Goal: Task Accomplishment & Management: Use online tool/utility

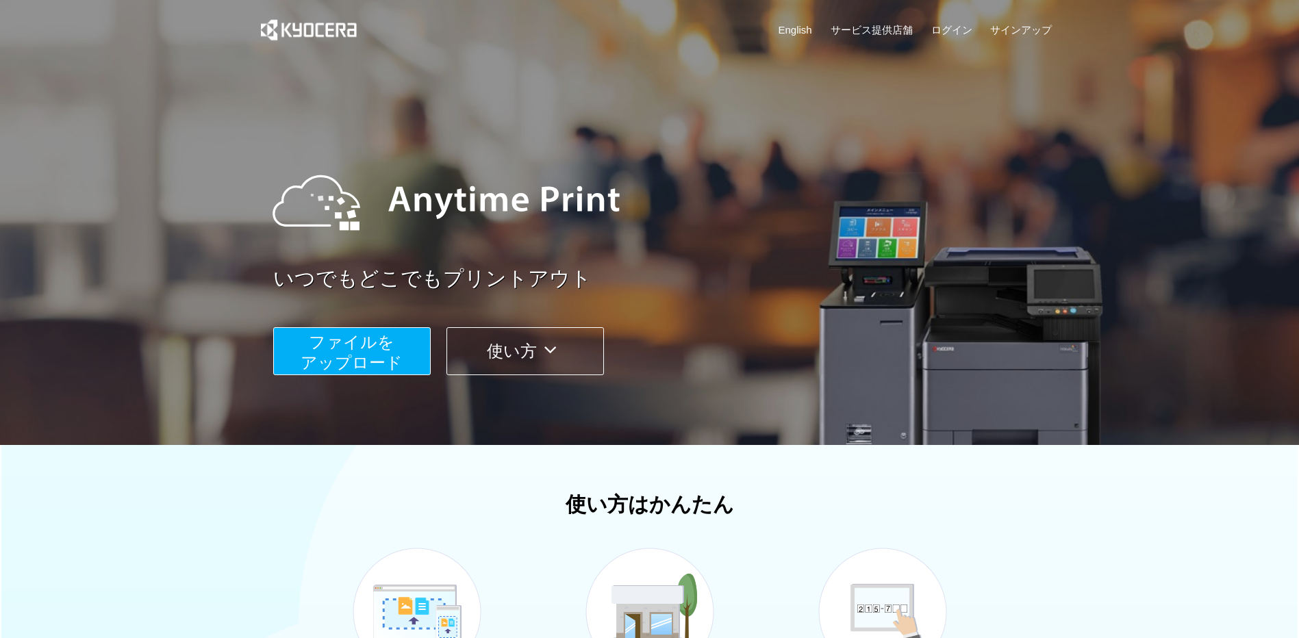
click at [366, 361] on span "ファイルを ​​アップロード" at bounding box center [352, 352] width 102 height 39
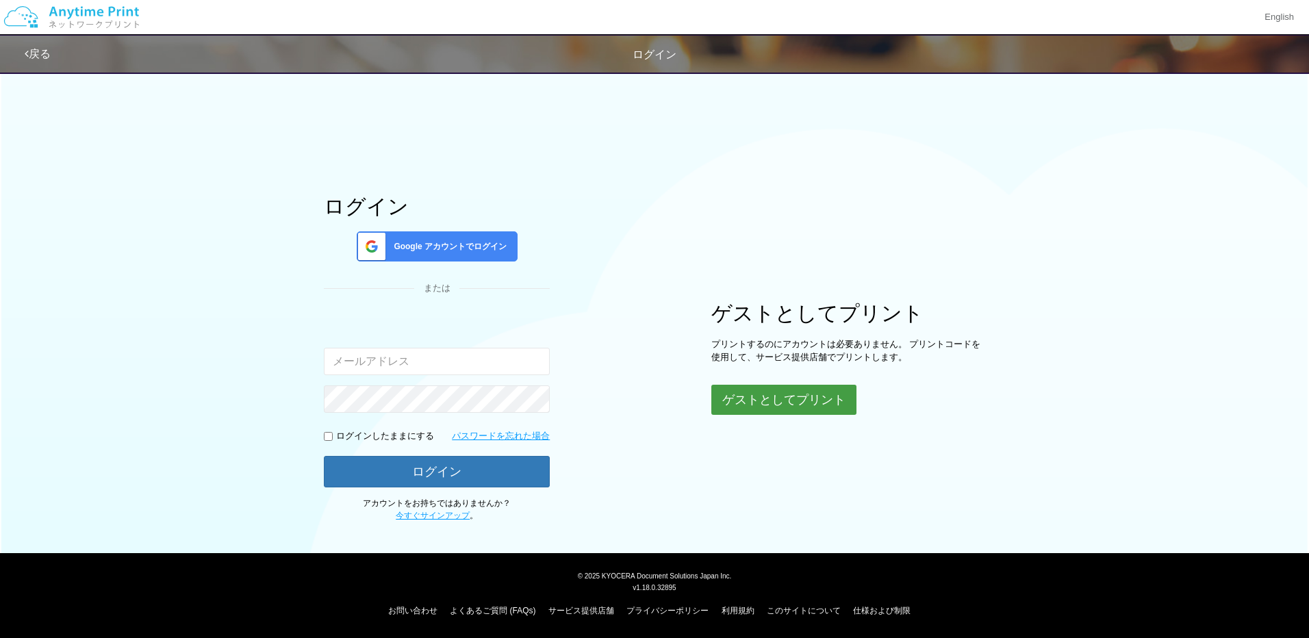
click at [805, 401] on button "ゲストとしてプリント" at bounding box center [783, 400] width 145 height 30
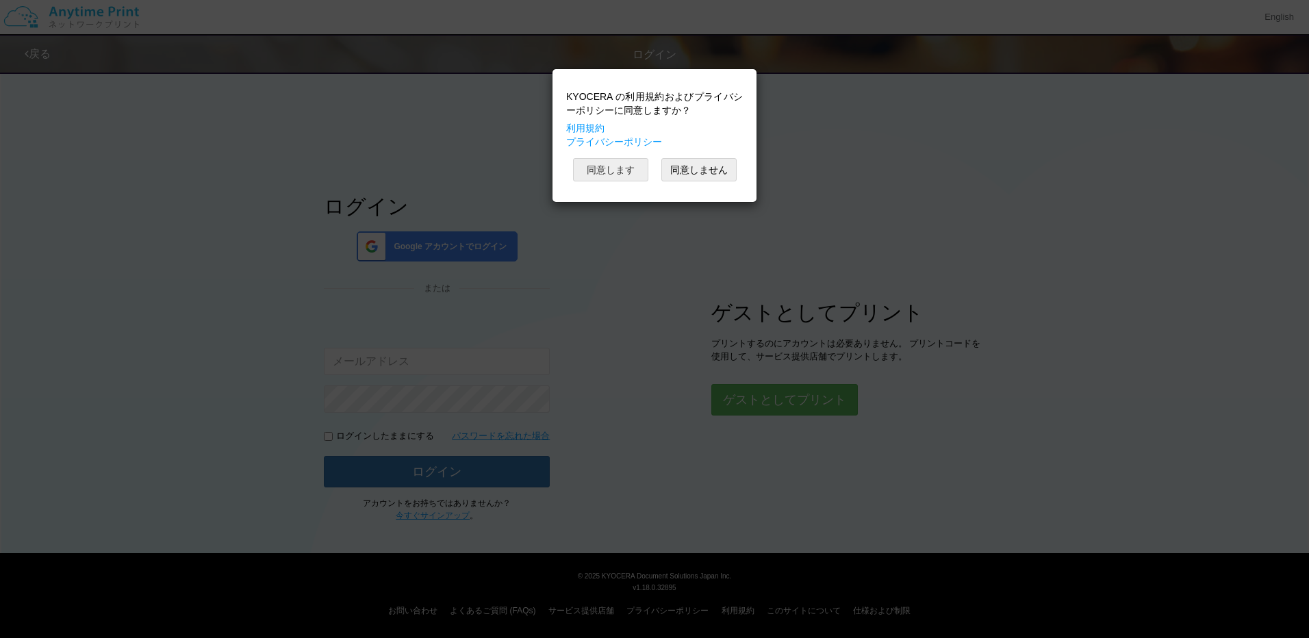
click at [599, 164] on button "同意します" at bounding box center [610, 169] width 75 height 23
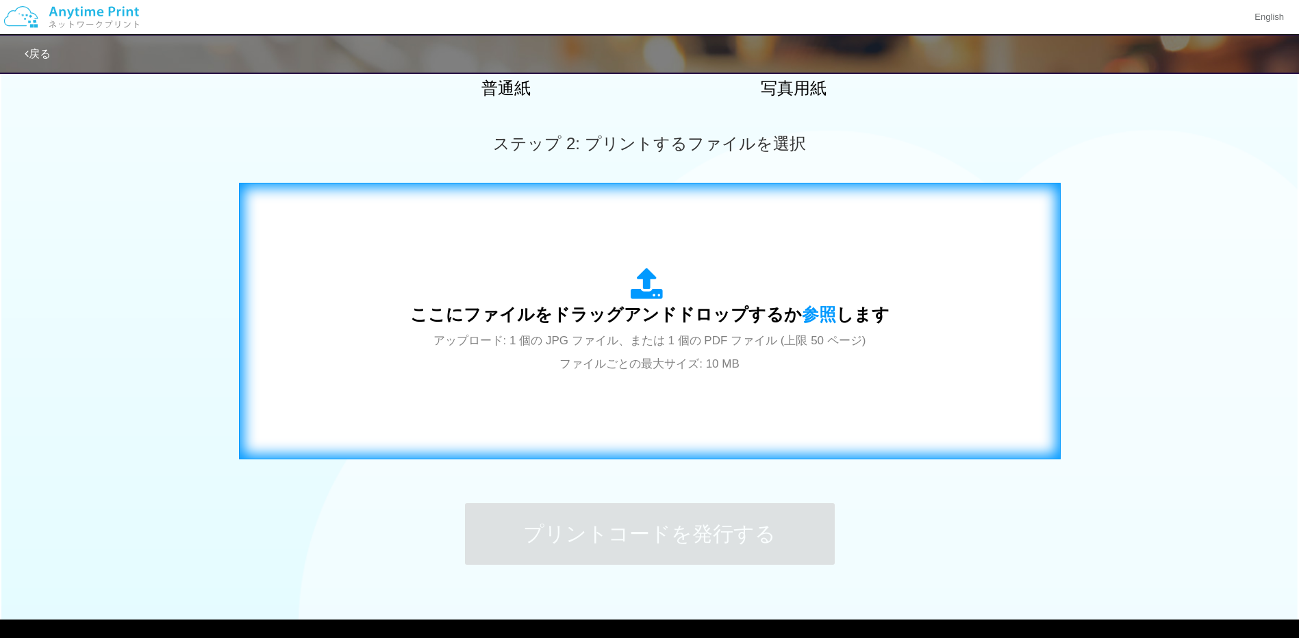
scroll to position [342, 0]
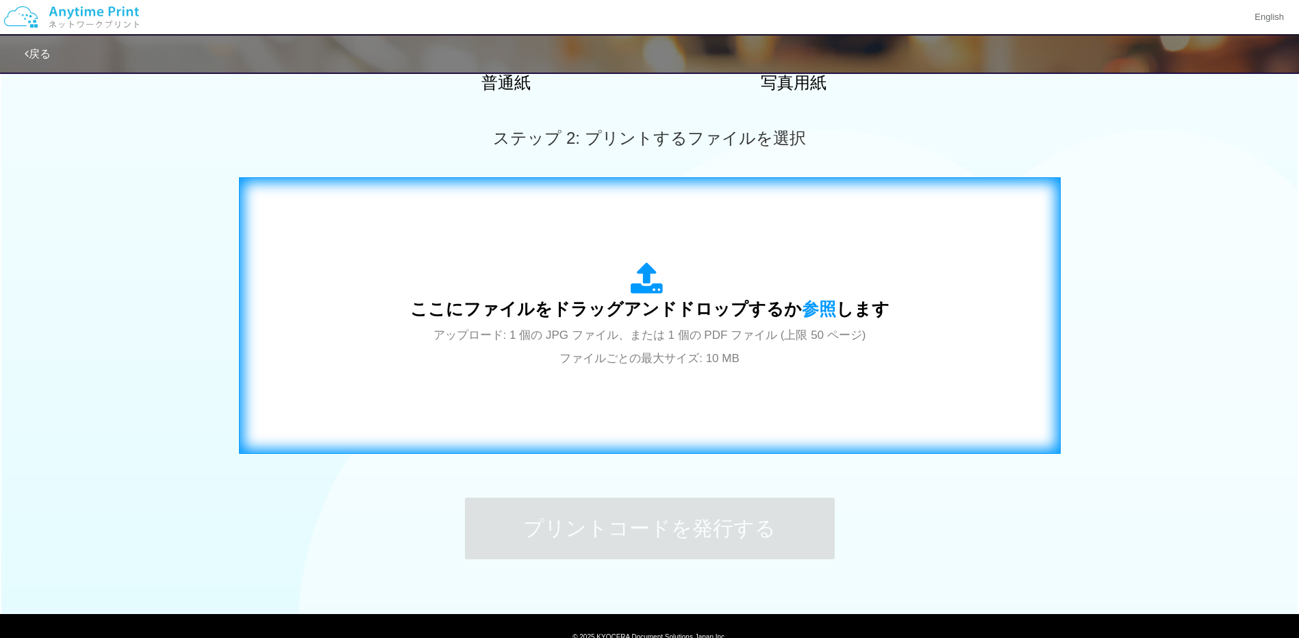
click at [630, 304] on span "ここにファイルをドラッグアンドドロップするか 参照 します" at bounding box center [649, 308] width 479 height 19
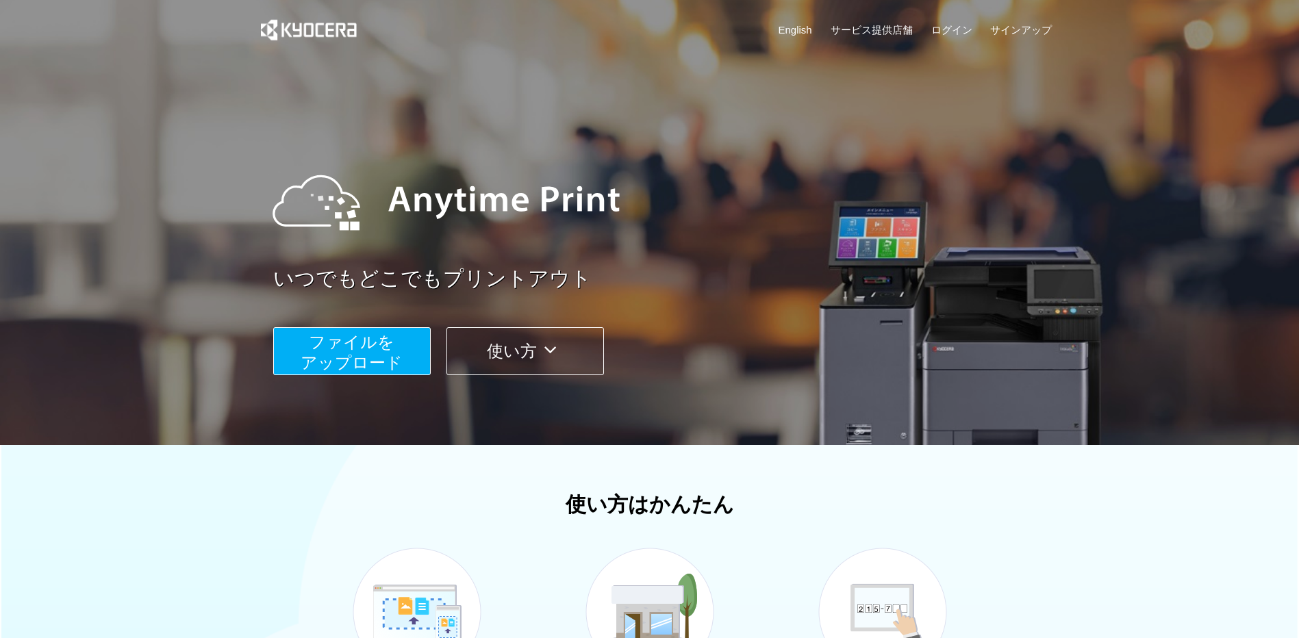
click at [375, 363] on span "ファイルを ​​アップロード" at bounding box center [352, 352] width 102 height 39
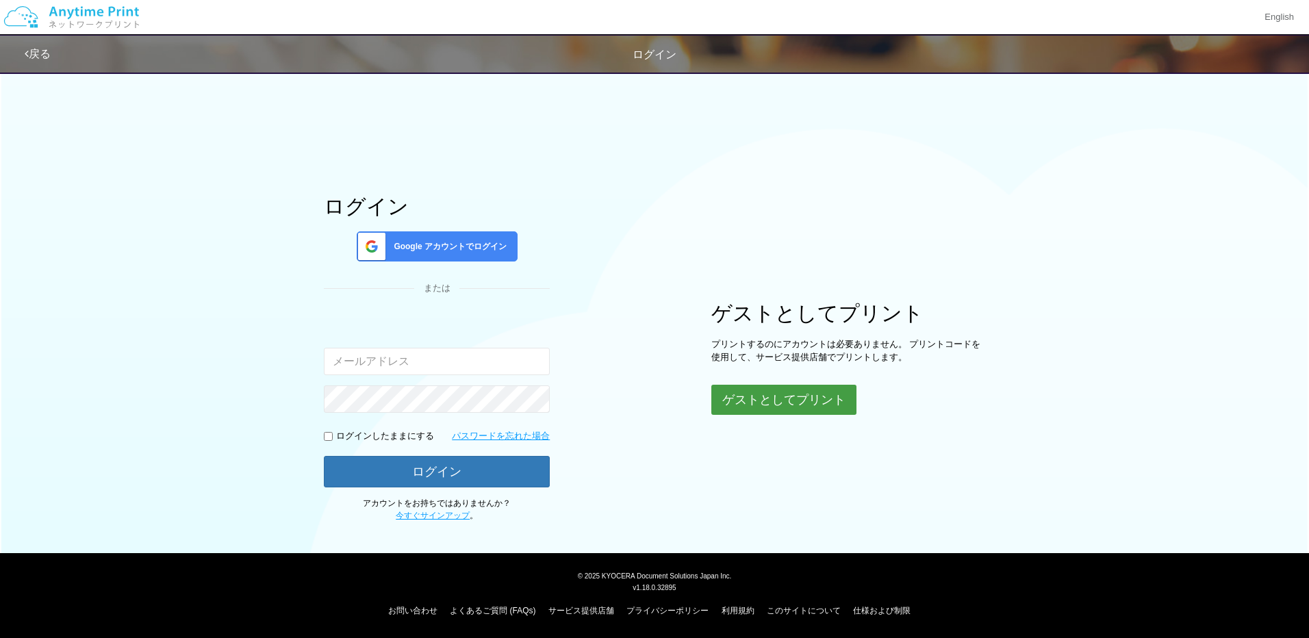
click at [802, 403] on button "ゲストとしてプリント" at bounding box center [783, 400] width 145 height 30
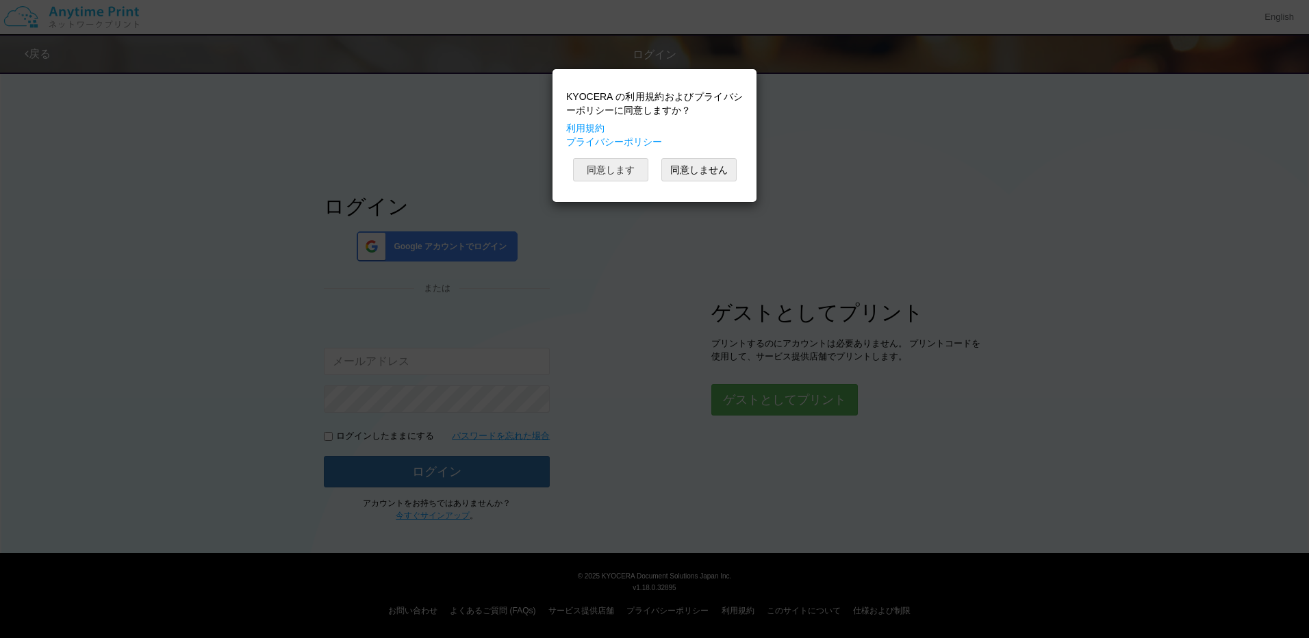
click at [600, 168] on button "同意します" at bounding box center [610, 169] width 75 height 23
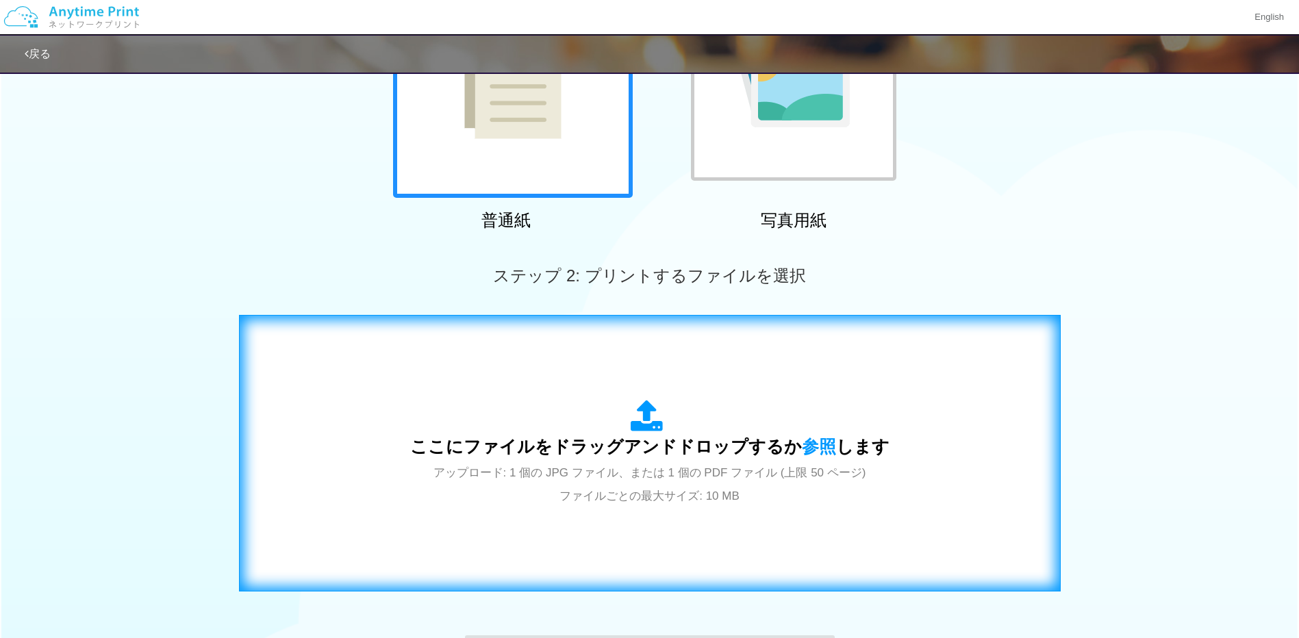
scroll to position [205, 0]
click at [636, 462] on div "ここにファイルをドラッグアンドドロップするか 参照 します アップロード: 1 個の JPG ファイル、または 1 個の PDF ファイル (上限 50 ペー…" at bounding box center [649, 452] width 479 height 107
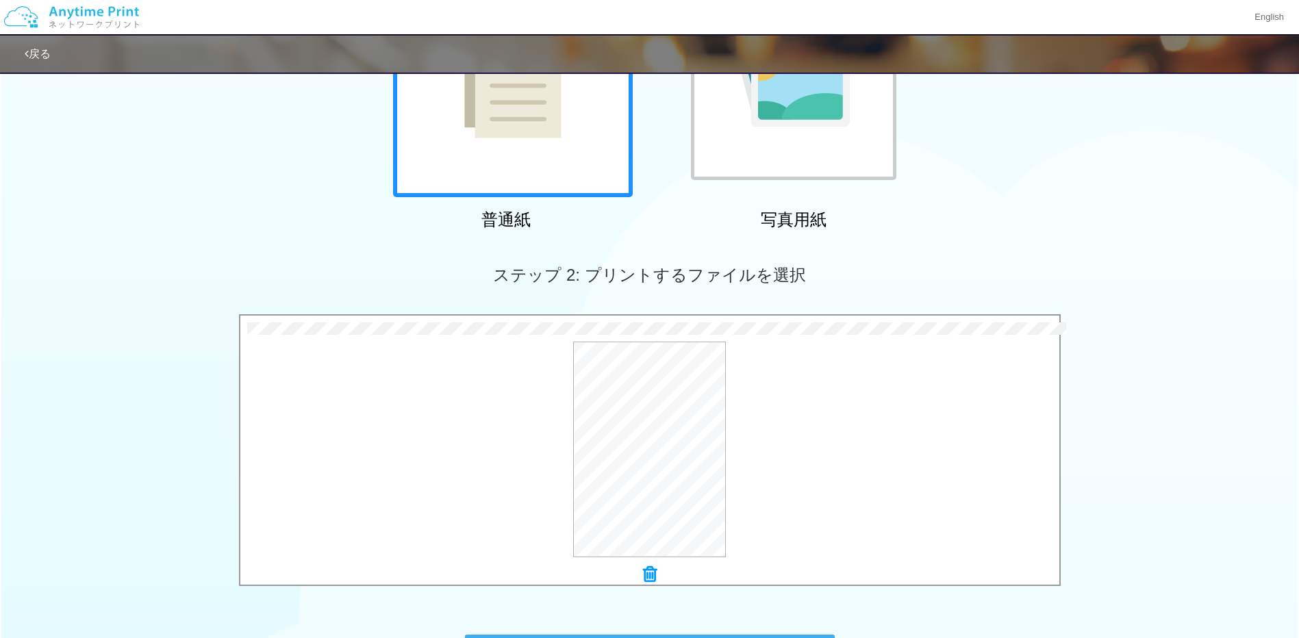
scroll to position [274, 0]
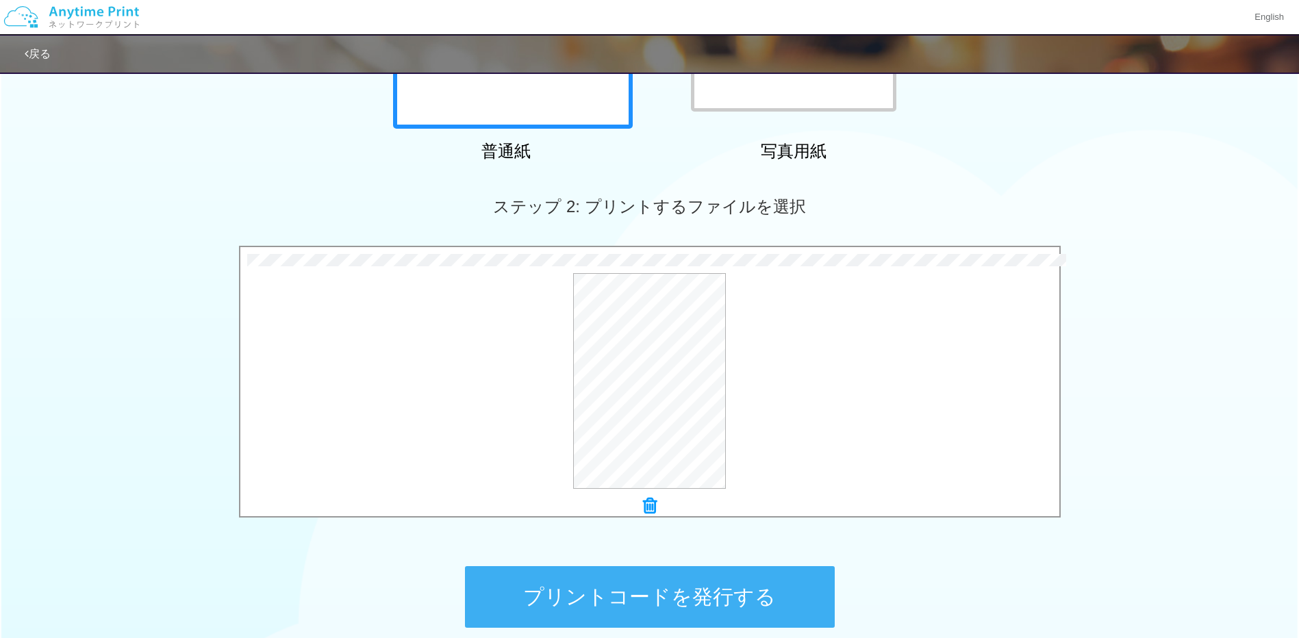
click at [648, 593] on button "プリントコードを発行する" at bounding box center [650, 597] width 370 height 62
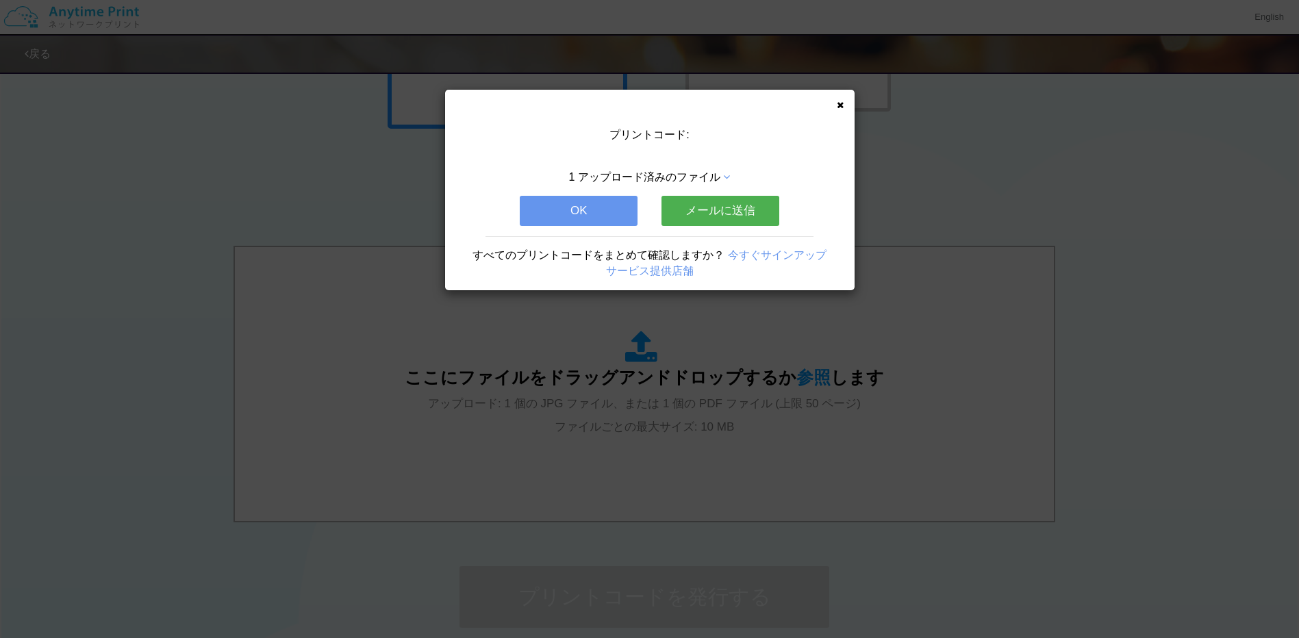
scroll to position [0, 0]
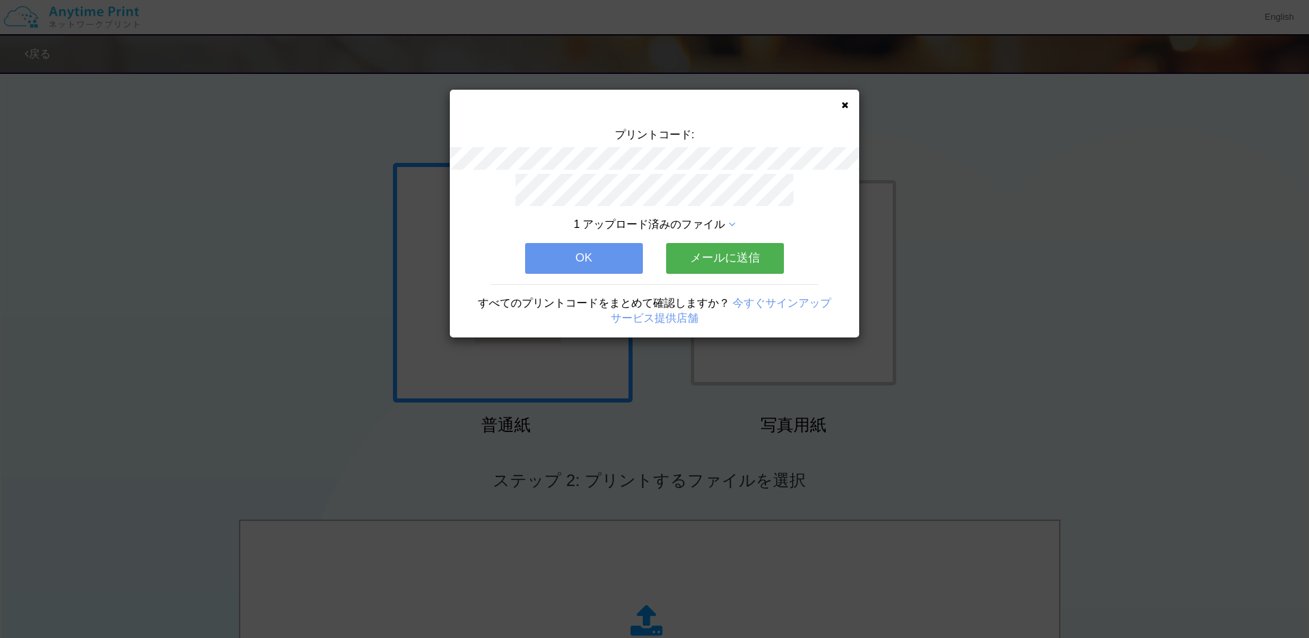
click at [613, 268] on div "1 アップロード済みのファイル OK メールに送信 すべてのプリントコードをまとめて確認しますか？ 今すぐサインアップ サービス提供店舗" at bounding box center [654, 256] width 409 height 164
click at [613, 260] on button "OK" at bounding box center [584, 258] width 118 height 30
